Goal: Task Accomplishment & Management: Use online tool/utility

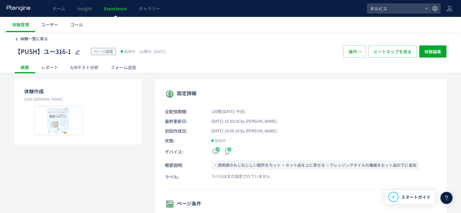
click at [28, 41] on span "体験一覧に戻る" at bounding box center [34, 39] width 28 height 6
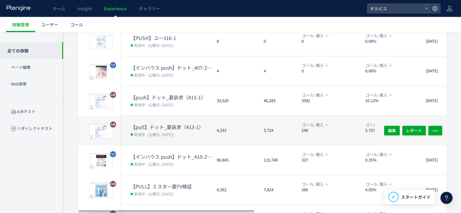
scroll to position [143, 0]
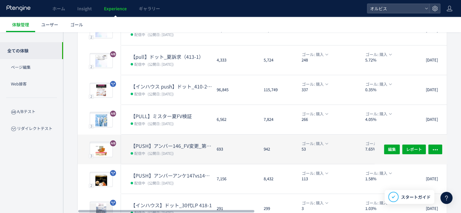
click at [176, 144] on dt "【PUSH】アンバー146_FV変更_第二弾" at bounding box center [171, 145] width 81 height 7
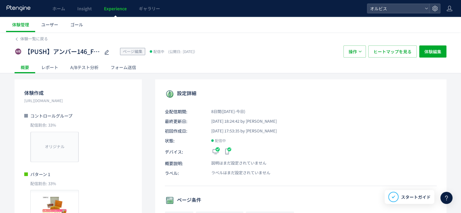
click at [79, 64] on div "A/Bテスト分析" at bounding box center [84, 67] width 40 height 12
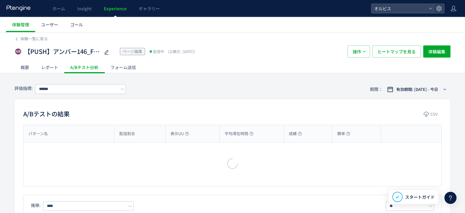
type input "*********"
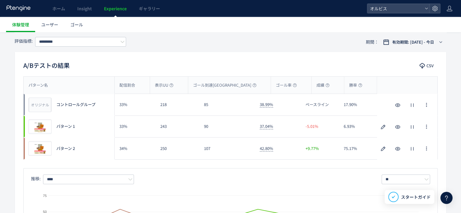
scroll to position [45, 0]
